Goal: Task Accomplishment & Management: Use online tool/utility

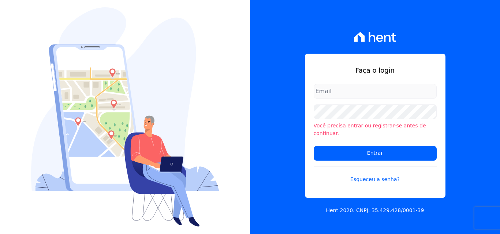
type input "documentos@fronteimoveis.com.br"
click at [413, 95] on input "documentos@fronteimoveis.com.br" at bounding box center [374, 91] width 123 height 15
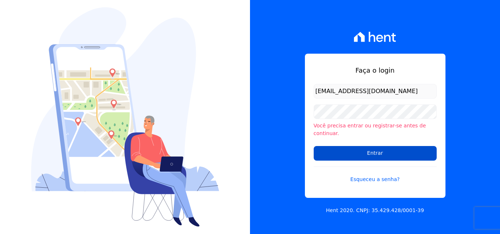
click at [400, 153] on input "Entrar" at bounding box center [374, 153] width 123 height 15
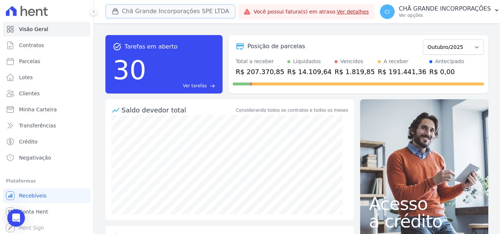
click at [161, 12] on button "Chã Grande Incorporações SPE LTDA" at bounding box center [170, 11] width 130 height 14
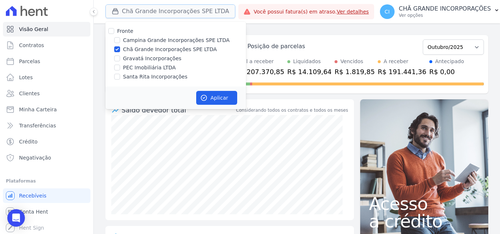
click at [160, 12] on button "Chã Grande Incorporações SPE LTDA" at bounding box center [170, 11] width 130 height 14
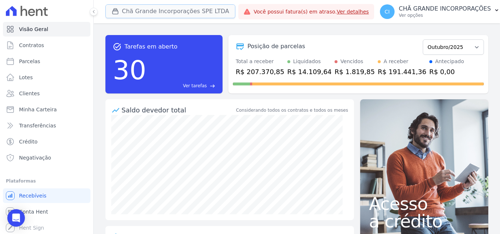
click at [163, 7] on button "Chã Grande Incorporações SPE LTDA" at bounding box center [170, 11] width 130 height 14
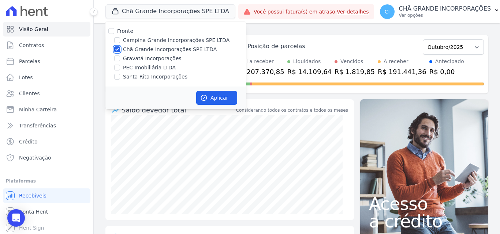
click at [116, 47] on input "Chã Grande Incorporações SPE LTDA" at bounding box center [117, 49] width 6 height 6
checkbox input "false"
click at [120, 58] on div "Gravatá Incorporações" at bounding box center [175, 59] width 140 height 8
click at [118, 59] on input "Gravatá Incorporações" at bounding box center [117, 59] width 6 height 6
checkbox input "true"
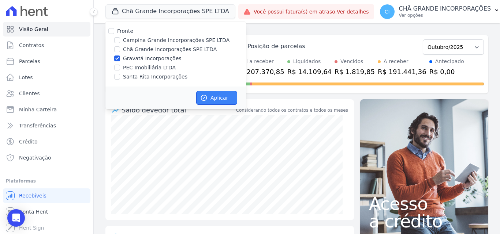
click at [222, 93] on button "Aplicar" at bounding box center [216, 98] width 41 height 14
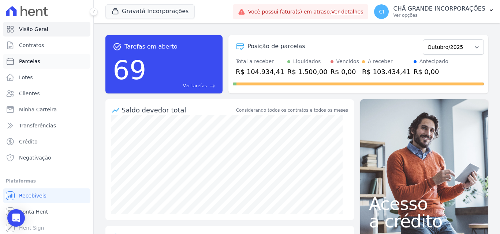
click at [24, 62] on span "Parcelas" at bounding box center [29, 61] width 21 height 7
select select
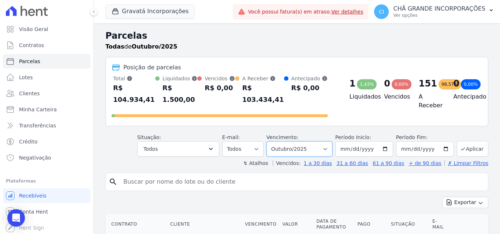
click at [298, 144] on select "Filtrar por período ──────── Todos os meses Julho/2021 Agosto/2021 Setembro/202…" at bounding box center [299, 149] width 66 height 15
select select "08/2025"
click at [271, 142] on select "Filtrar por período ──────── Todos os meses Julho/2021 Agosto/2021 Setembro/202…" at bounding box center [299, 149] width 66 height 15
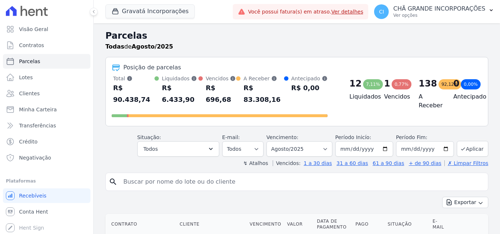
select select
click at [253, 175] on input "search" at bounding box center [302, 182] width 366 height 15
type input "milena do rego"
select select
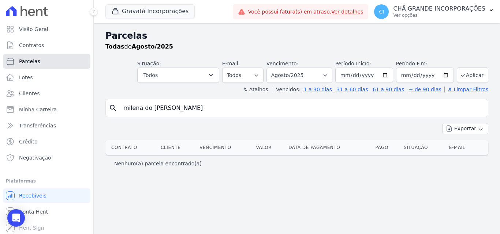
click at [34, 62] on span "Parcelas" at bounding box center [29, 61] width 21 height 7
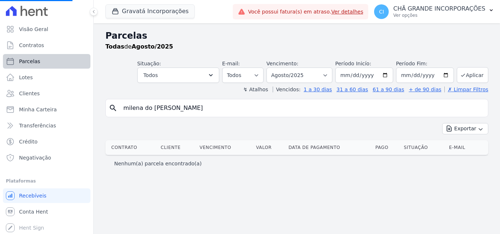
select select
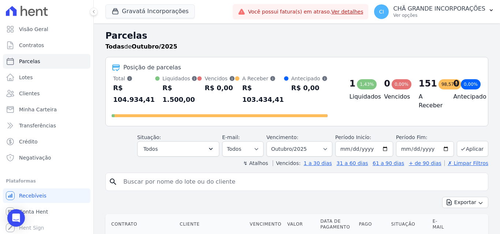
click at [222, 176] on input "search" at bounding box center [302, 182] width 366 height 15
click at [135, 8] on button "Gravatá Incorporações" at bounding box center [149, 11] width 89 height 14
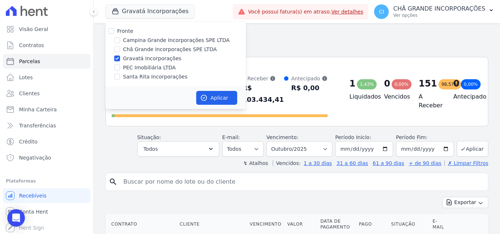
click at [120, 59] on div "Gravatá Incorporações" at bounding box center [175, 59] width 140 height 8
click at [120, 58] on input "Gravatá Incorporações" at bounding box center [117, 59] width 6 height 6
checkbox input "false"
click at [143, 41] on label "Campina Grande Incorporações SPE LTDA" at bounding box center [176, 41] width 106 height 8
click at [120, 41] on input "Campina Grande Incorporações SPE LTDA" at bounding box center [117, 40] width 6 height 6
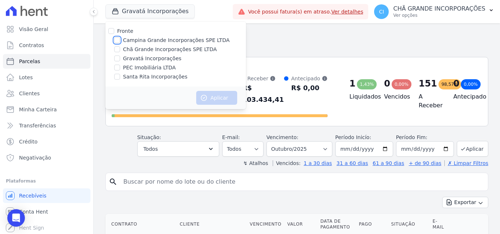
checkbox input "true"
click at [215, 98] on button "Aplicar" at bounding box center [216, 98] width 41 height 14
select select
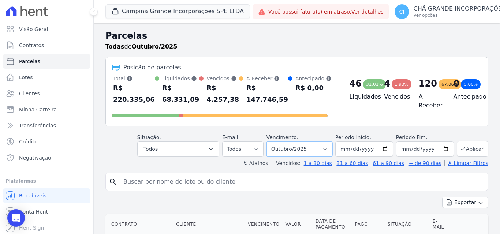
click at [294, 150] on select "Filtrar por período ──────── Todos os meses Janeiro/2023 Fevereiro/2023 Março/2…" at bounding box center [299, 149] width 66 height 15
select select "07/2025"
click at [271, 142] on select "Filtrar por período ──────── Todos os meses Janeiro/2023 Fevereiro/2023 Março/2…" at bounding box center [299, 149] width 66 height 15
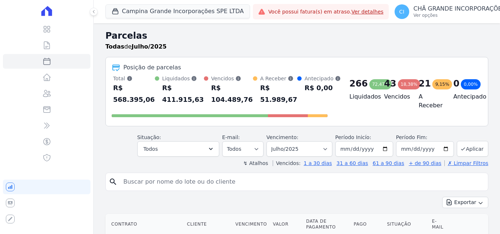
select select
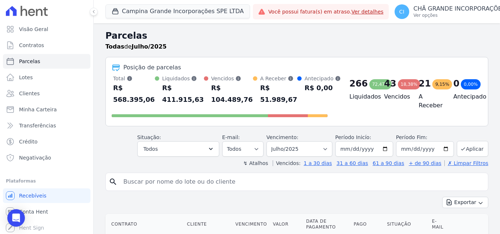
click at [283, 181] on input "search" at bounding box center [302, 182] width 366 height 15
type input "[PERSON_NAME]"
select select
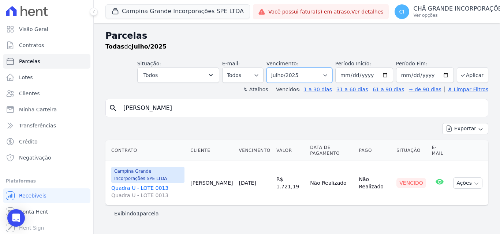
click at [323, 73] on select "Filtrar por período ──────── Todos os meses Janeiro/2023 Fevereiro/2023 Março/2…" at bounding box center [299, 75] width 66 height 15
select select "08/2025"
click at [276, 68] on select "Filtrar por período ──────── Todos os meses Janeiro/2023 Fevereiro/2023 Março/2…" at bounding box center [299, 75] width 66 height 15
select select
click at [313, 76] on select "Filtrar por período ──────── Todos os meses Janeiro/2023 Fevereiro/2023 Março/2…" at bounding box center [299, 75] width 66 height 15
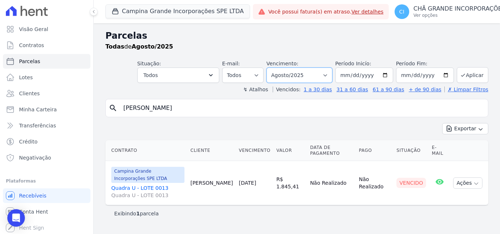
select select "07/2025"
click at [276, 68] on select "Filtrar por período ──────── Todos os meses Janeiro/2023 Fevereiro/2023 Março/2…" at bounding box center [299, 75] width 66 height 15
select select
click at [134, 188] on link "Quadra U - LOTE 0013 Quadra U - LOTE 0013" at bounding box center [147, 192] width 73 height 15
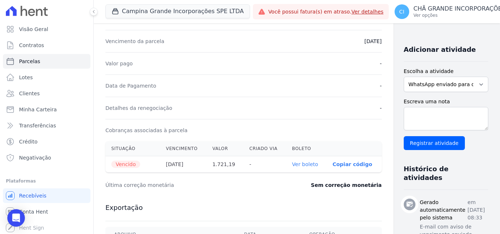
scroll to position [146, 0]
click at [292, 166] on link "Ver boleto" at bounding box center [305, 164] width 26 height 6
select select
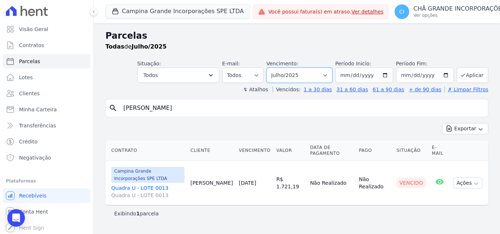
click at [307, 73] on select "Filtrar por período ──────── Todos os meses Janeiro/2023 Fevereiro/2023 Março/2…" at bounding box center [299, 75] width 66 height 15
select select "08/2025"
click at [276, 68] on select "Filtrar por período ──────── Todos os meses Janeiro/2023 Fevereiro/2023 Março/2…" at bounding box center [299, 75] width 66 height 15
select select
click at [135, 189] on link "Quadra U - LOTE 0013 Quadra U - LOTE 0013" at bounding box center [147, 192] width 73 height 15
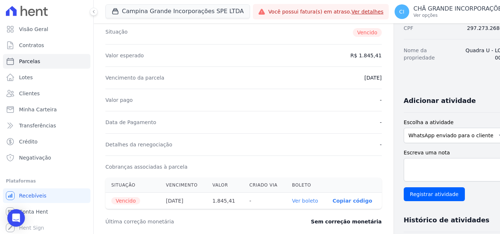
scroll to position [110, 0]
click at [292, 204] on link "Ver boleto" at bounding box center [305, 201] width 26 height 6
click at [37, 63] on span "Parcelas" at bounding box center [29, 61] width 21 height 7
select select
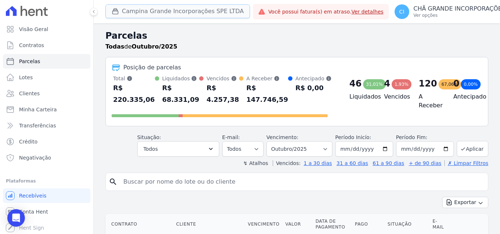
click at [216, 13] on button "Campina Grande Incorporações SPE LTDA" at bounding box center [177, 11] width 144 height 14
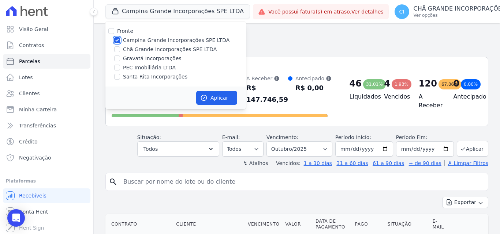
click at [117, 38] on input "Campina Grande Incorporações SPE LTDA" at bounding box center [117, 40] width 6 height 6
checkbox input "false"
click at [118, 45] on div "Fronte Campina Grande Incorporações SPE LTDA Chã Grande Incorporações SPE LTDA …" at bounding box center [175, 54] width 140 height 65
click at [117, 48] on input "Chã Grande Incorporações SPE LTDA" at bounding box center [117, 49] width 6 height 6
checkbox input "true"
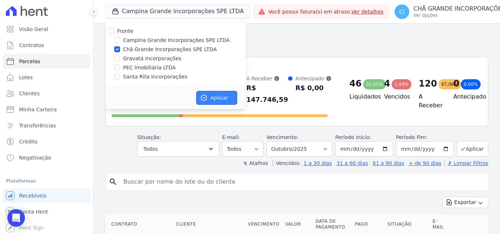
click at [222, 98] on button "Aplicar" at bounding box center [216, 98] width 41 height 14
select select
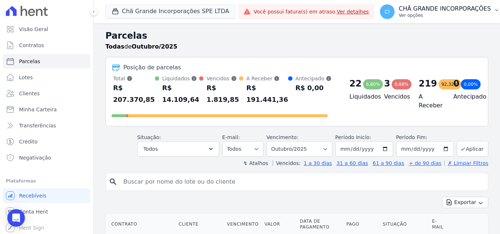
click at [435, 10] on p "CHÃ GRANDE INCORPORAÇÕES" at bounding box center [445, 8] width 92 height 7
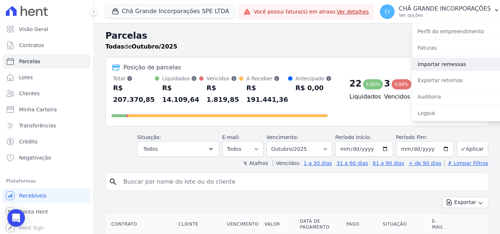
click at [439, 65] on link "Importar remessas" at bounding box center [458, 64] width 94 height 13
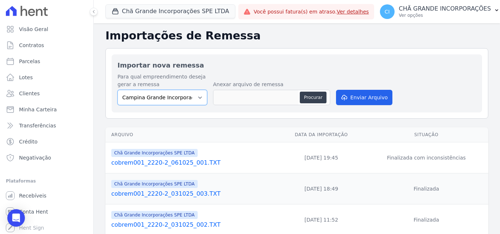
click at [185, 91] on select "Campina Grande Incorporações SPE LTDA Chã Grande Incorporações SPE LTDA Gravatá…" at bounding box center [162, 97] width 90 height 15
select select "fada966b-1e94-4a5a-a03a-a068354f70e7"
click at [117, 90] on select "Campina Grande Incorporações SPE LTDA Chã Grande Incorporações SPE LTDA Gravatá…" at bounding box center [162, 97] width 90 height 15
click at [310, 98] on button "Procurar" at bounding box center [313, 98] width 26 height 12
type input "cobrem001_2220-2_071025_001.TXT"
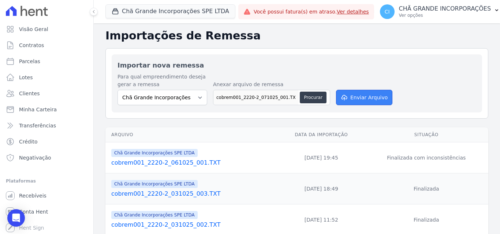
click at [365, 99] on button "Enviar Arquivo" at bounding box center [364, 97] width 56 height 15
